Goal: Find specific page/section: Find specific page/section

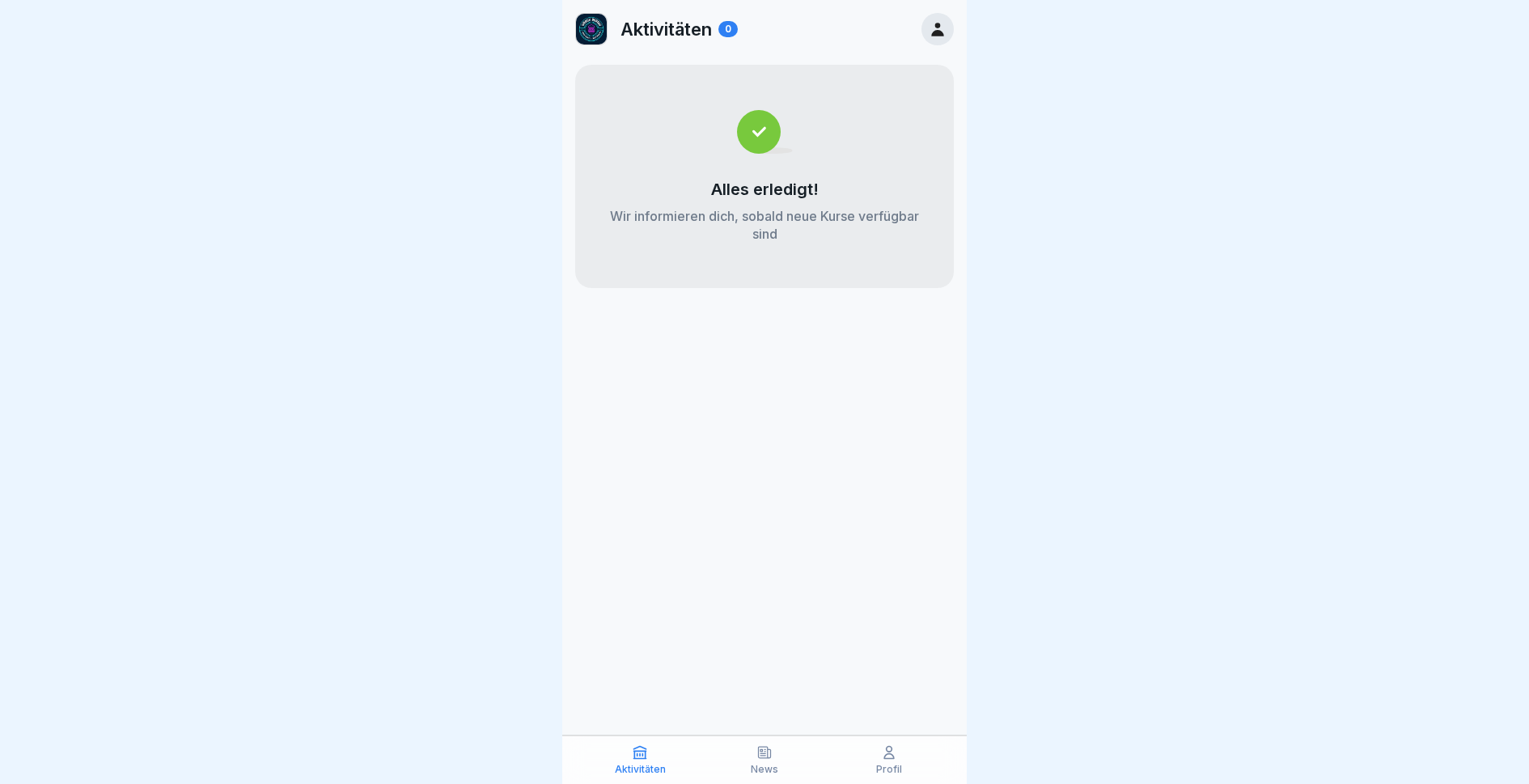
click at [888, 747] on icon at bounding box center [889, 752] width 16 height 16
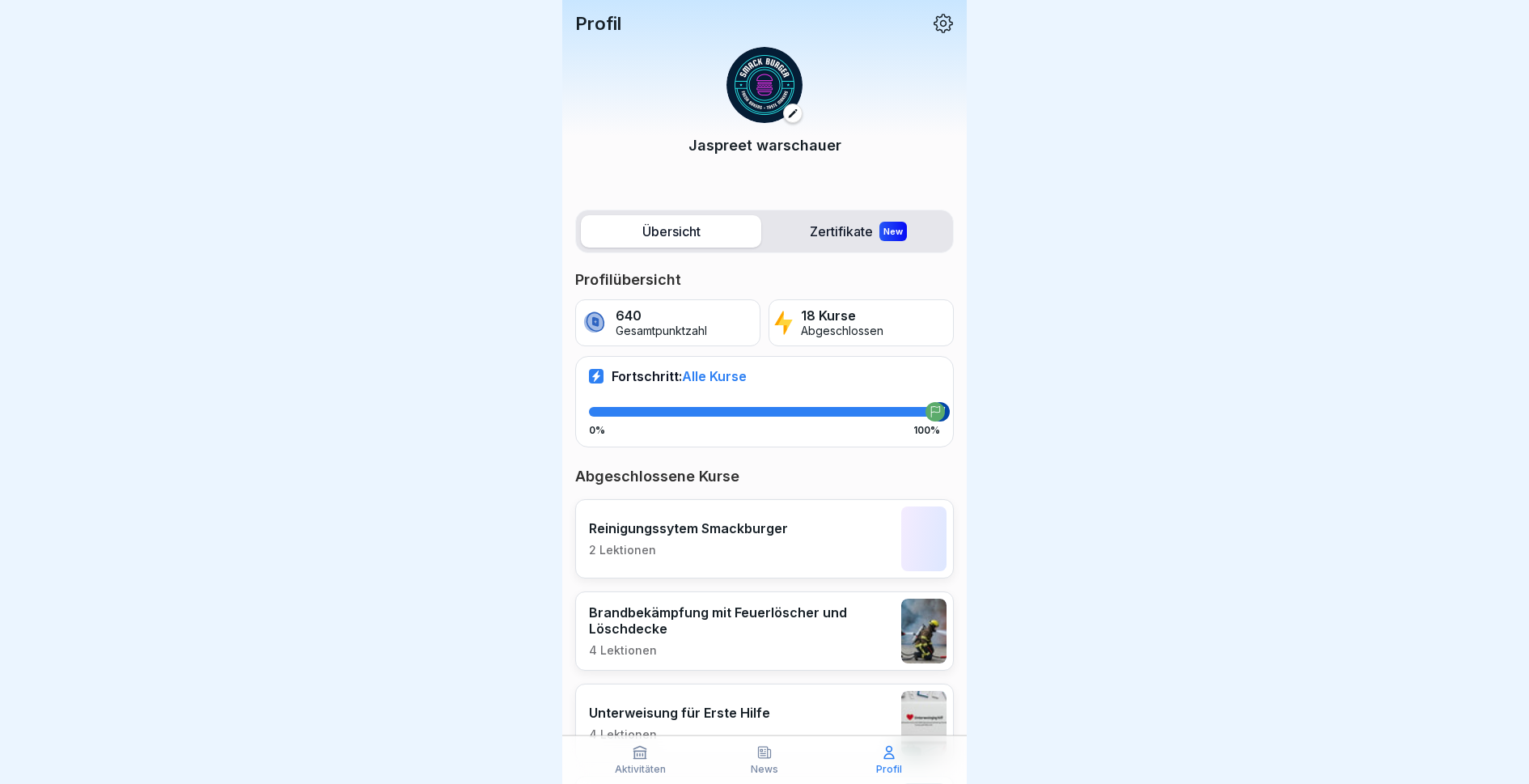
click at [943, 17] on icon at bounding box center [943, 24] width 21 height 21
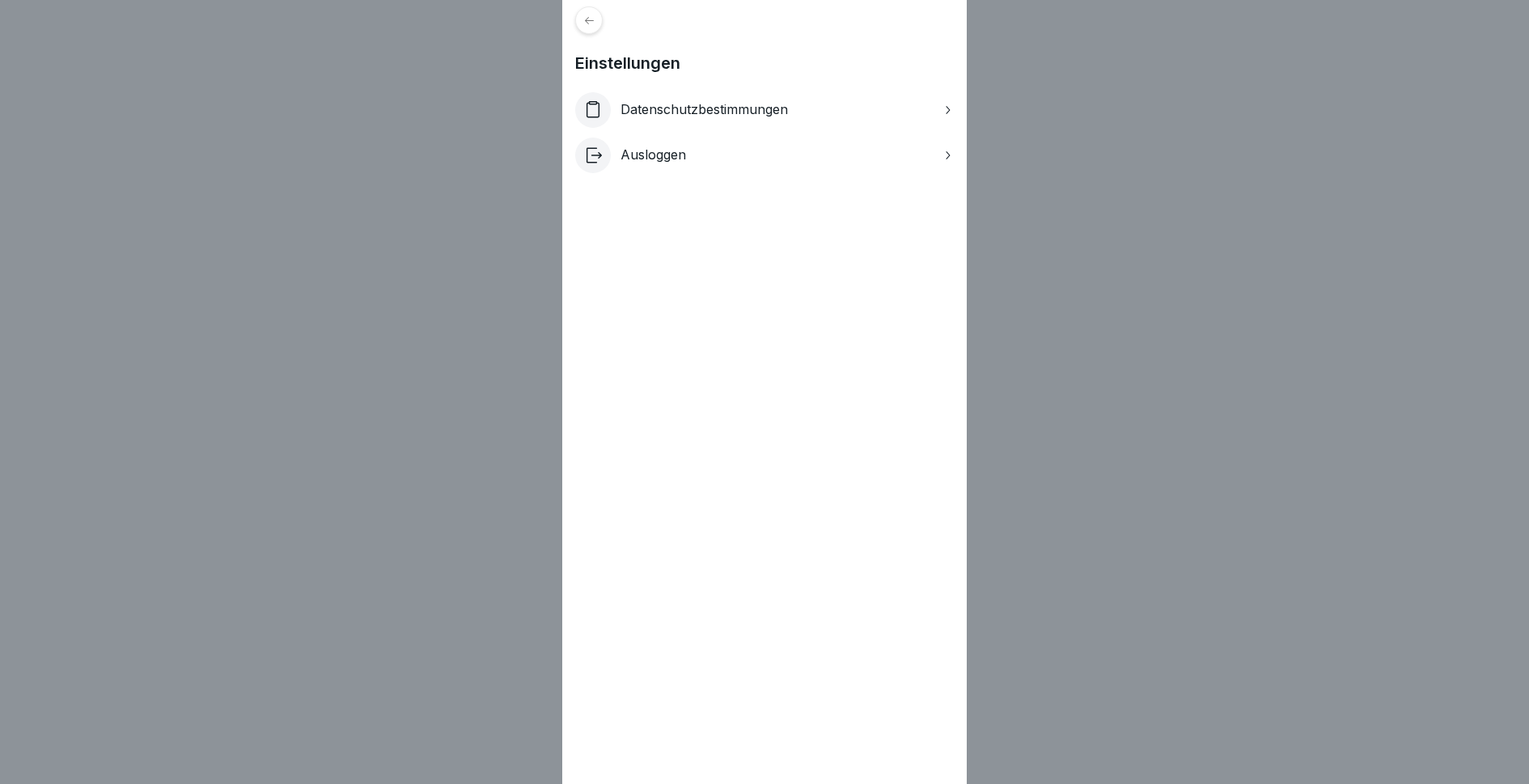
click at [594, 26] on div at bounding box center [588, 19] width 27 height 27
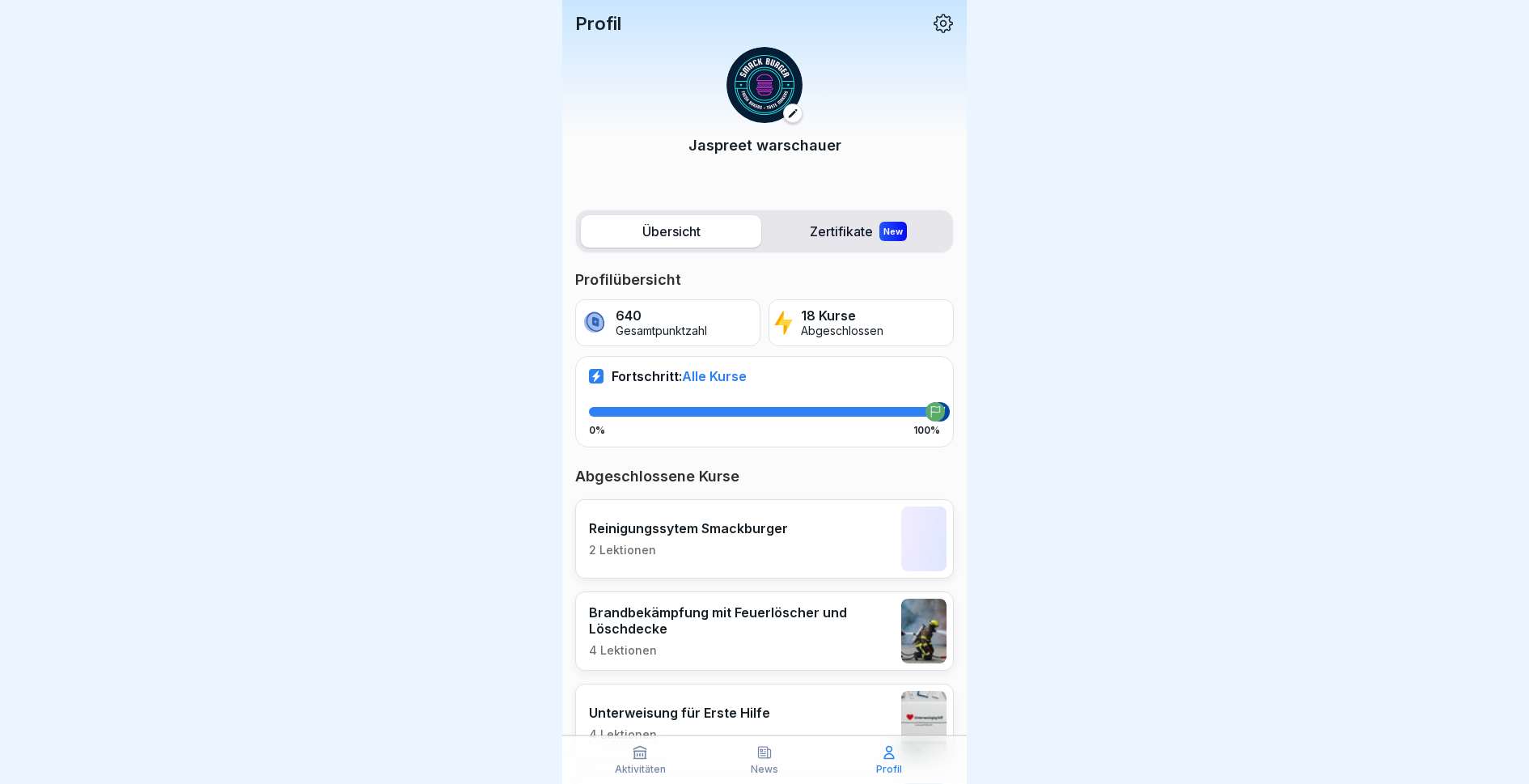
click at [862, 237] on label "Zertifikate New" at bounding box center [857, 231] width 180 height 33
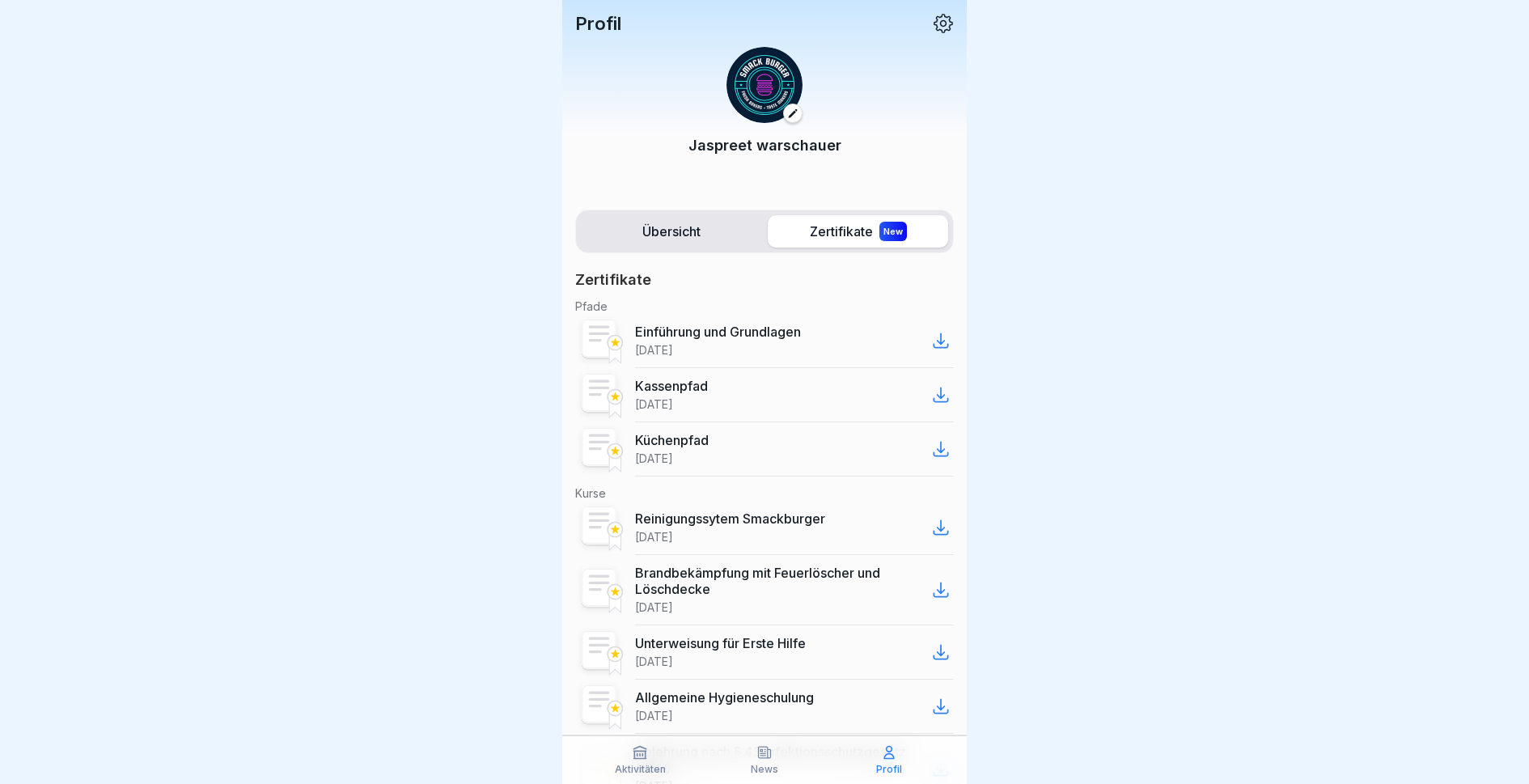
click at [666, 242] on label "Übersicht" at bounding box center [671, 231] width 180 height 33
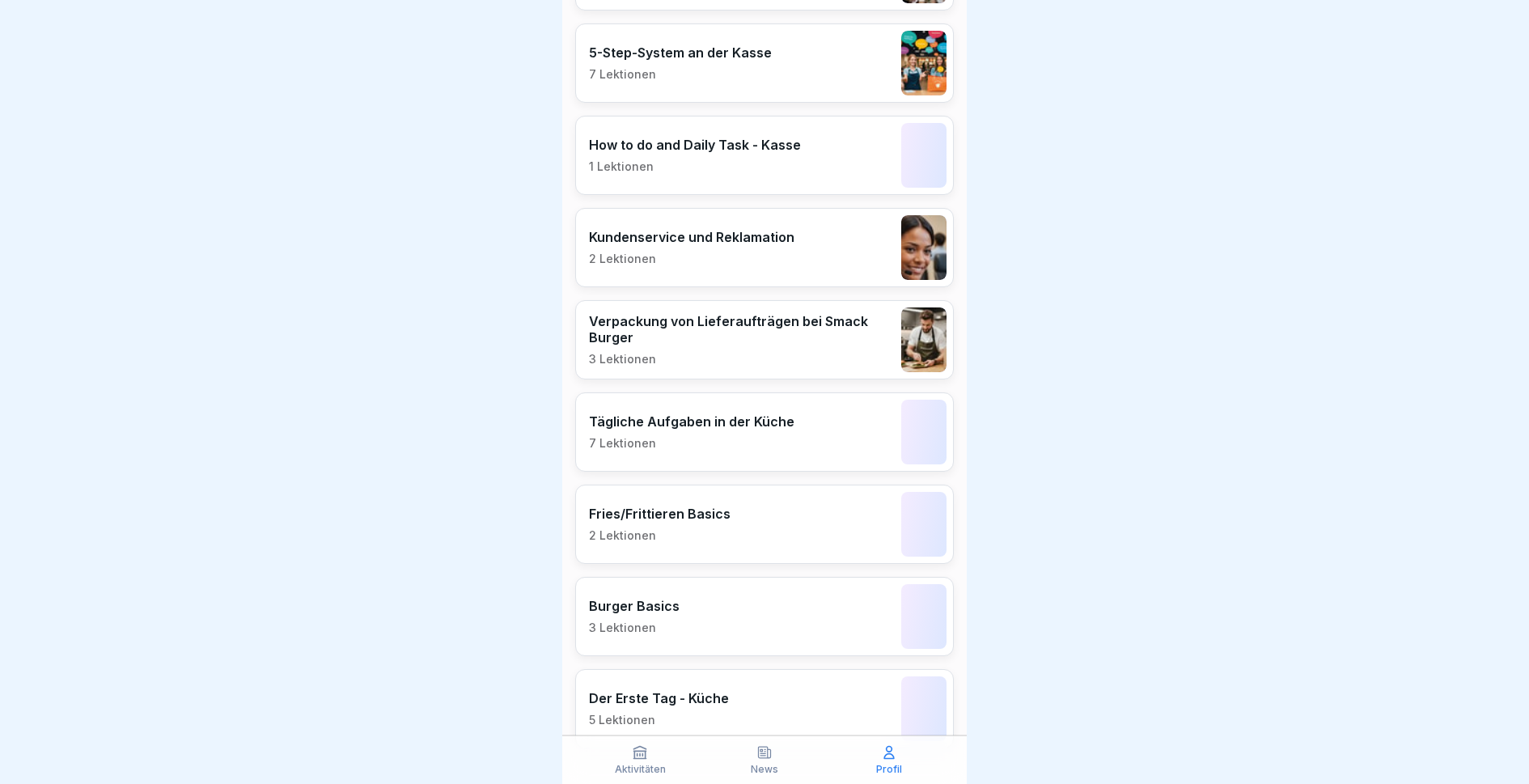
scroll to position [1442, 0]
